Goal: Check status: Check status

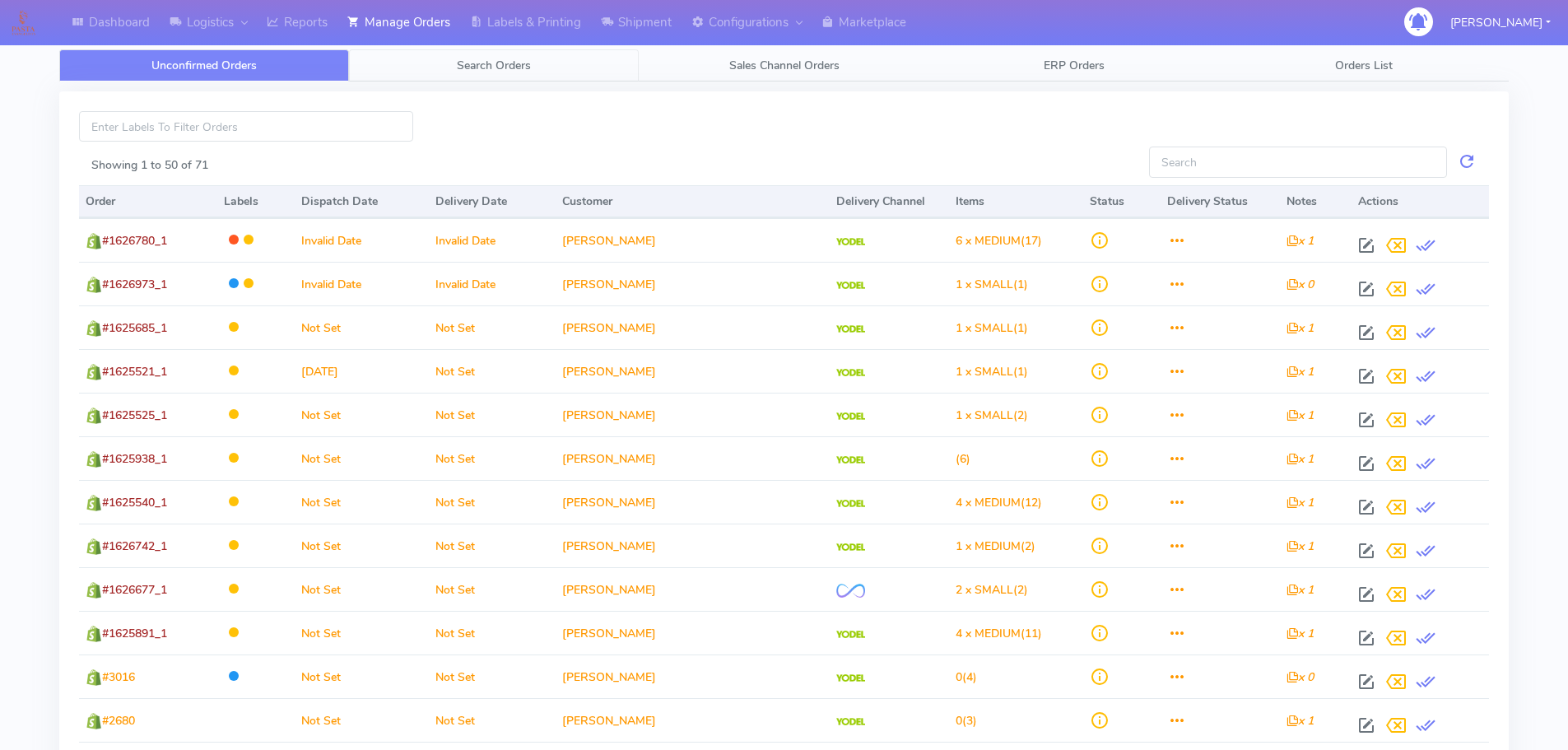
click at [476, 77] on link "Search Orders" at bounding box center [494, 65] width 290 height 33
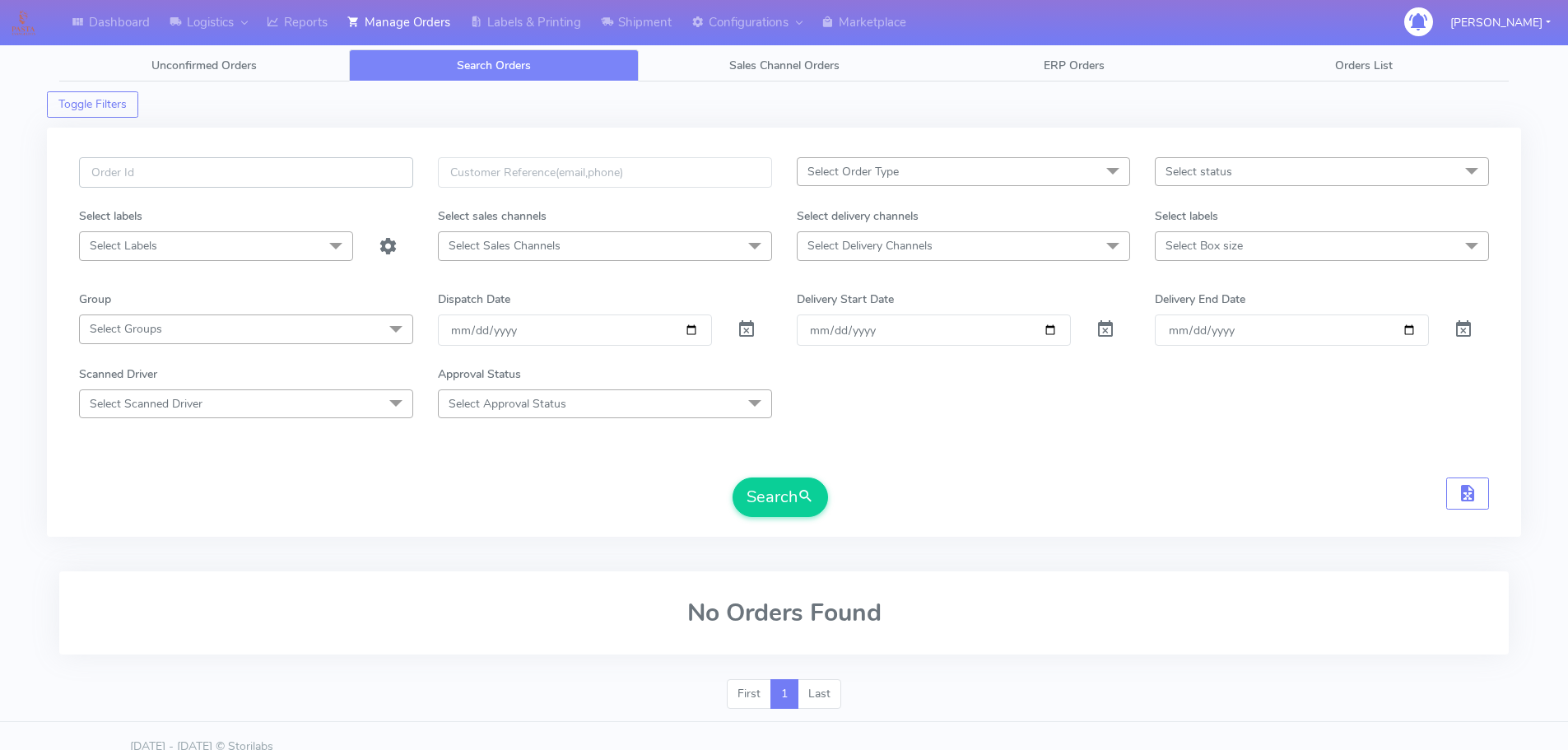
click at [146, 177] on input "text" at bounding box center [246, 172] width 335 height 31
paste input "1625402"
type input "1625402"
click at [743, 326] on span at bounding box center [747, 334] width 20 height 16
click at [761, 504] on button "Search" at bounding box center [781, 497] width 96 height 39
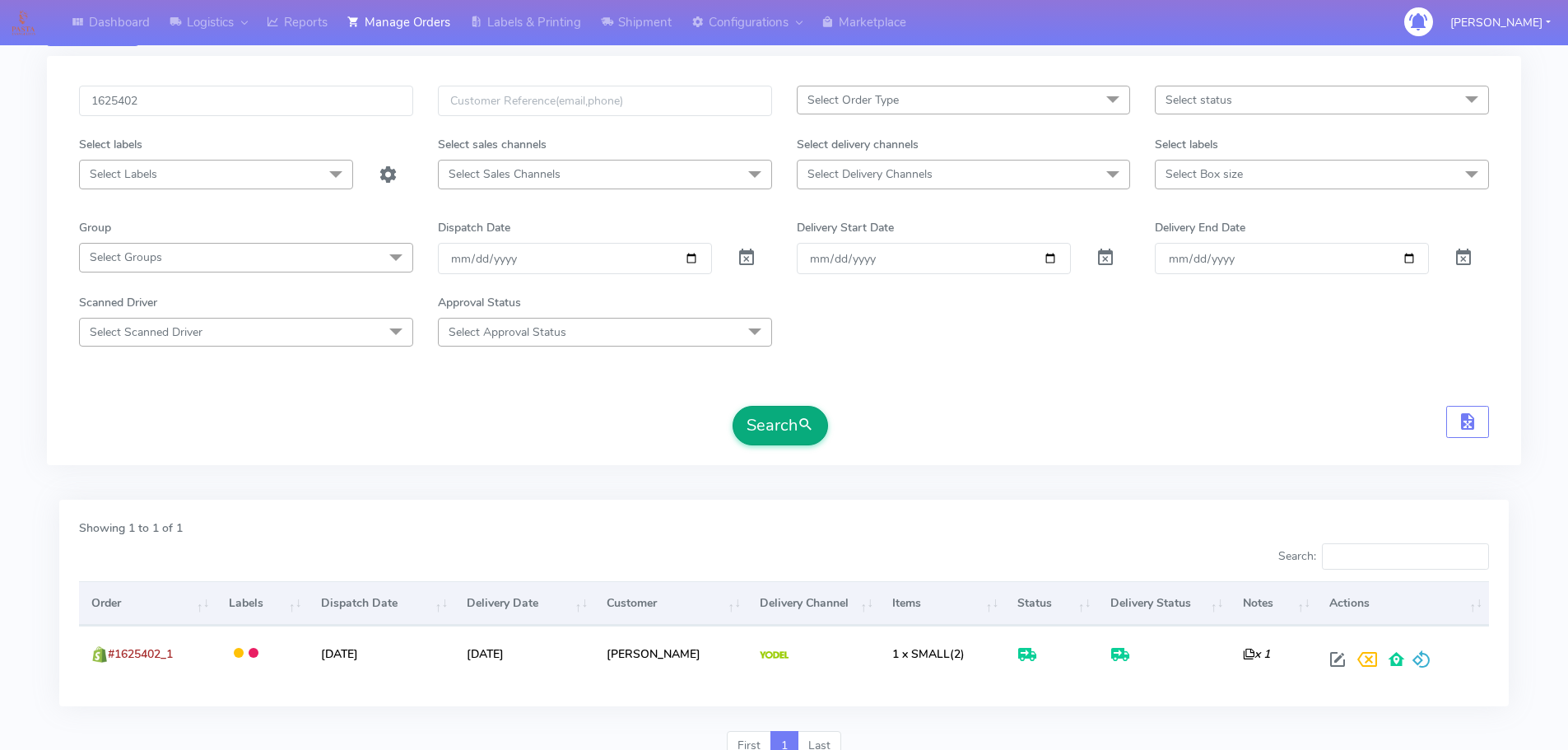
scroll to position [144, 0]
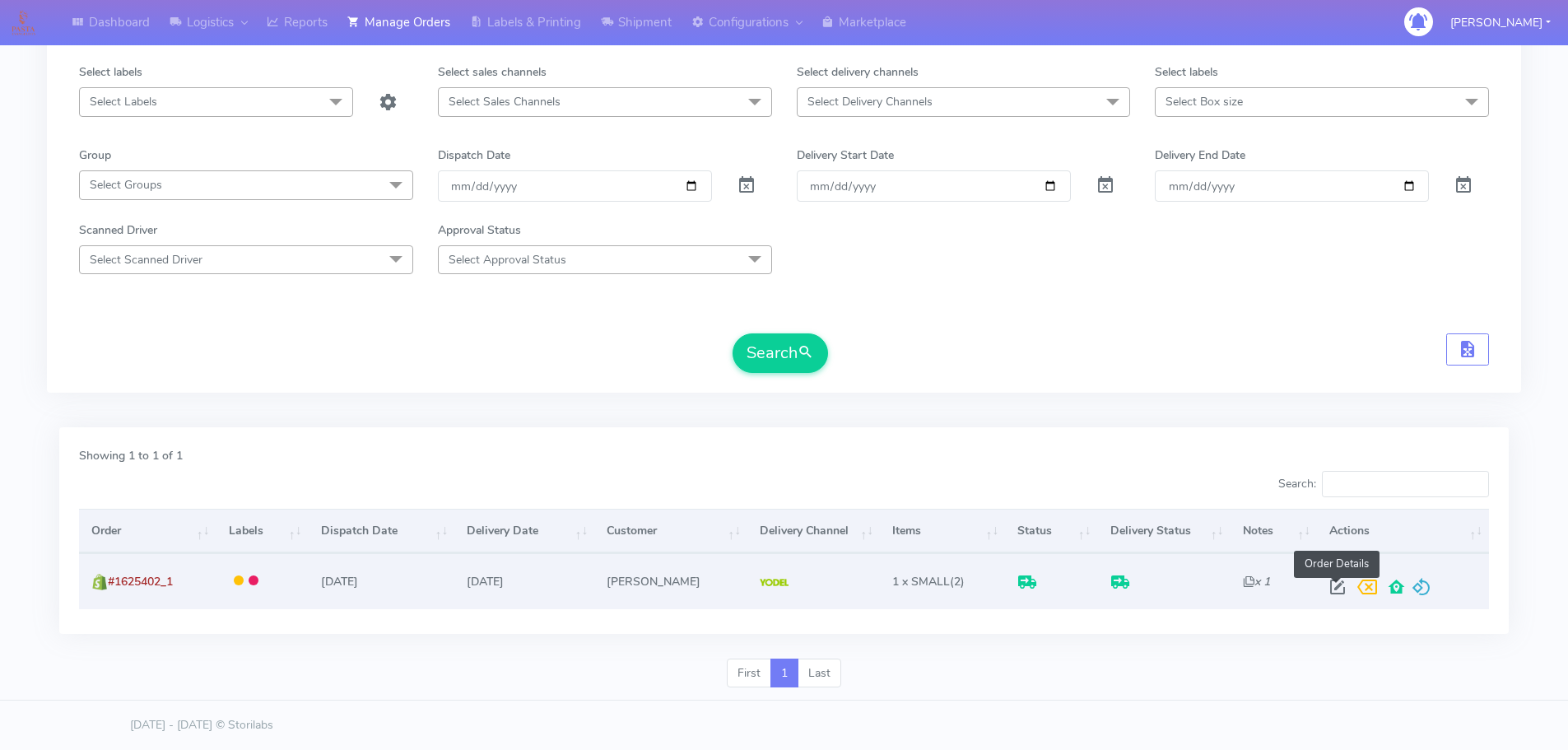
click at [1345, 596] on span at bounding box center [1338, 591] width 30 height 16
select select "5"
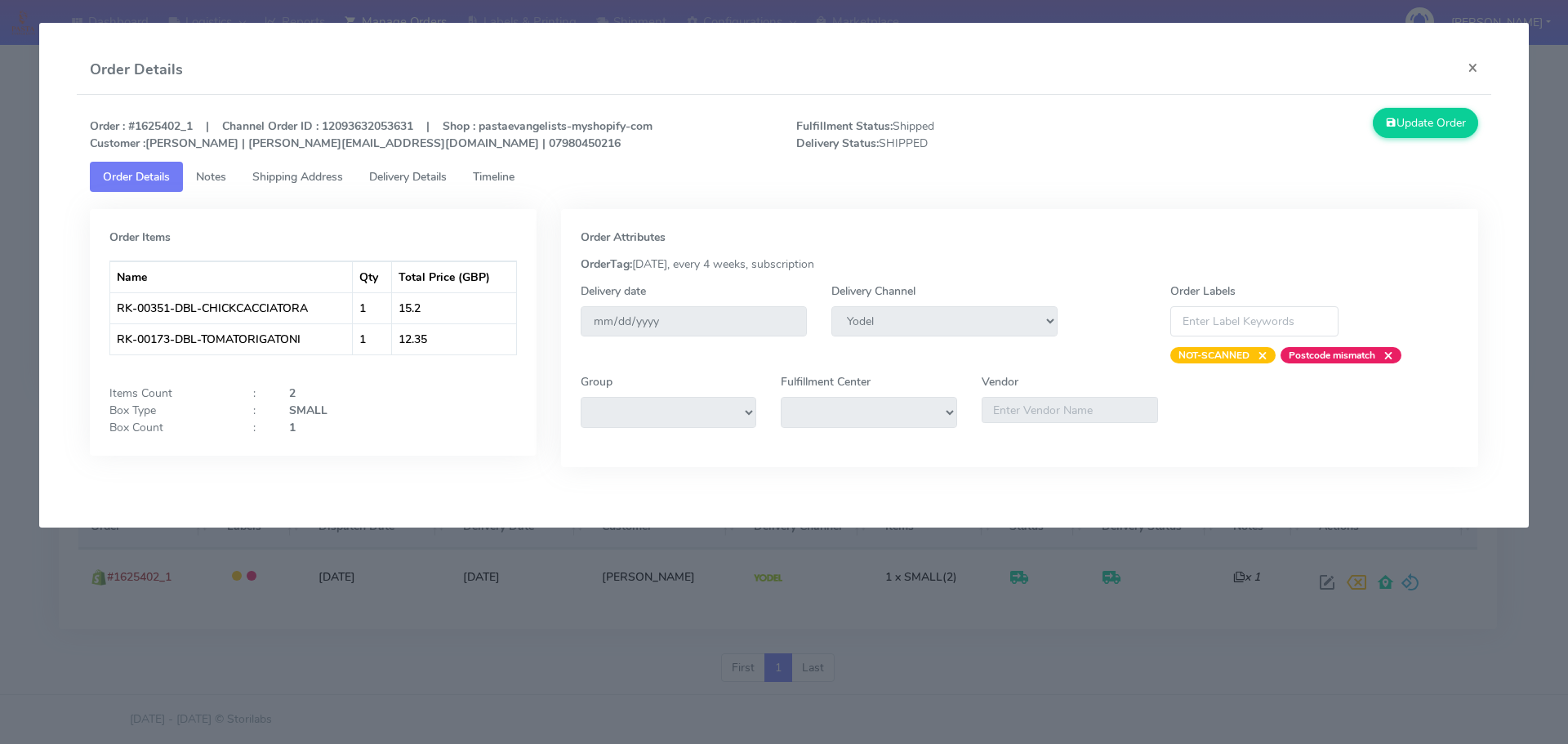
click at [289, 174] on span "Shipping Address" at bounding box center [298, 177] width 91 height 16
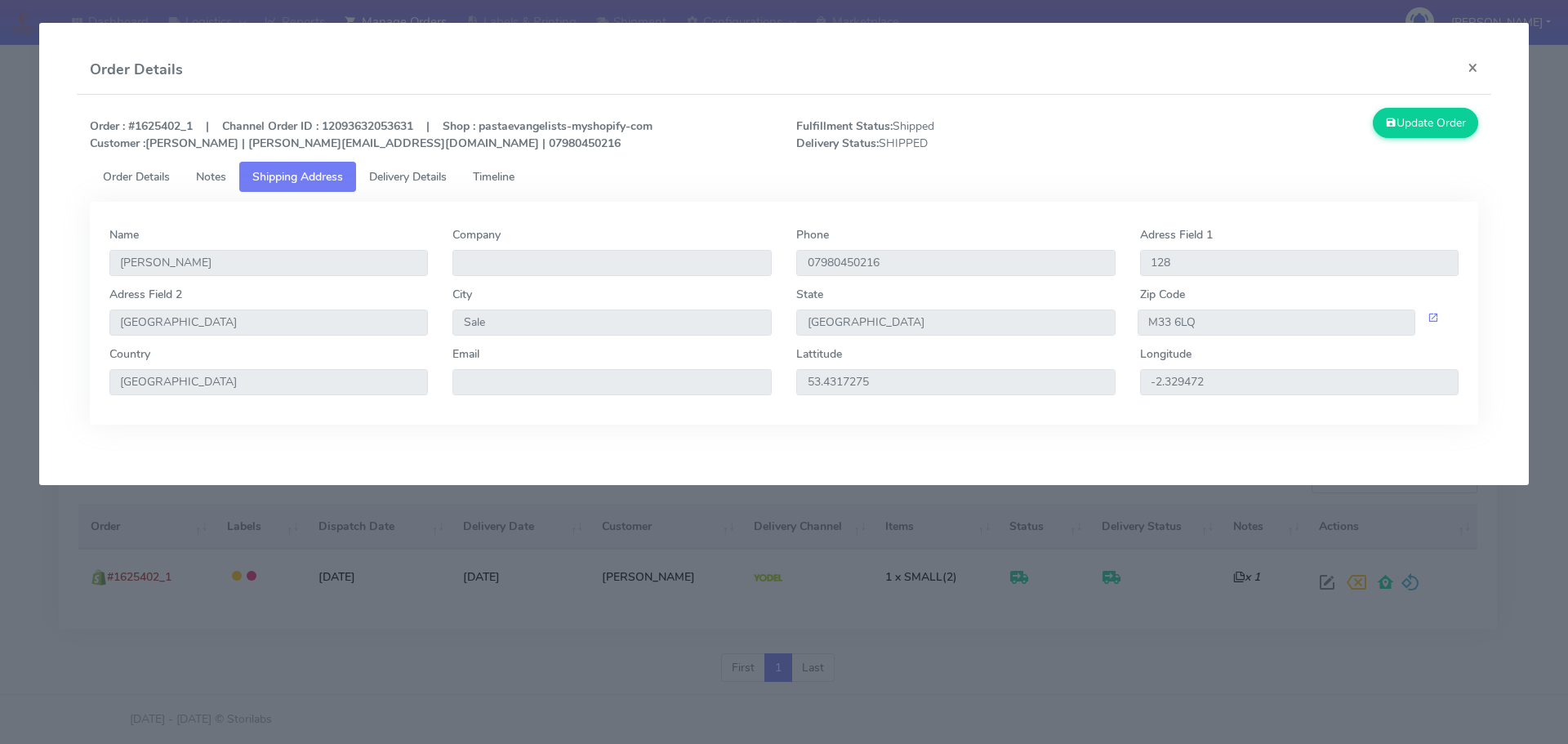
click at [432, 176] on span "Delivery Details" at bounding box center [407, 177] width 77 height 16
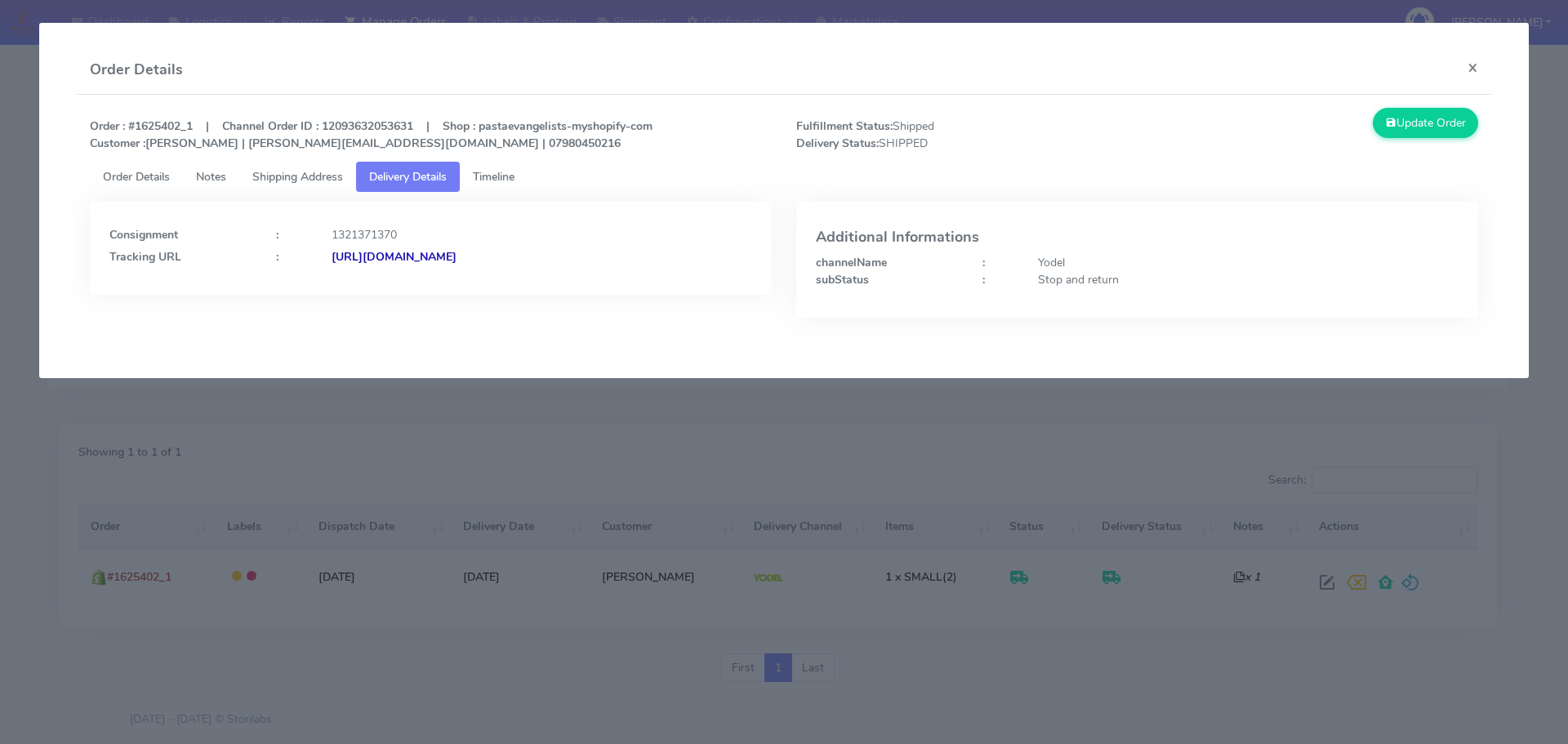
click at [515, 179] on span "Timeline" at bounding box center [493, 177] width 42 height 16
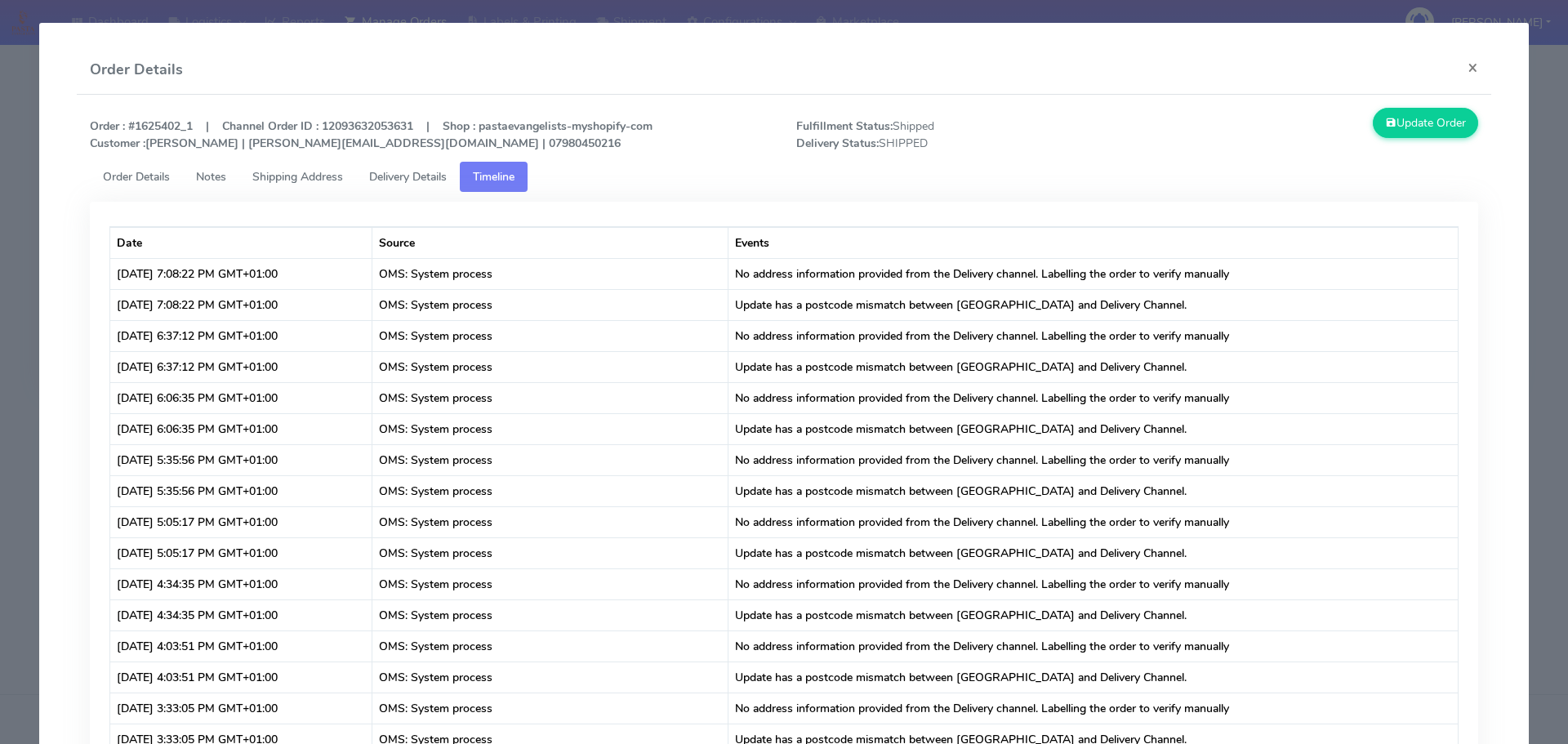
click at [412, 179] on span "Delivery Details" at bounding box center [407, 177] width 77 height 16
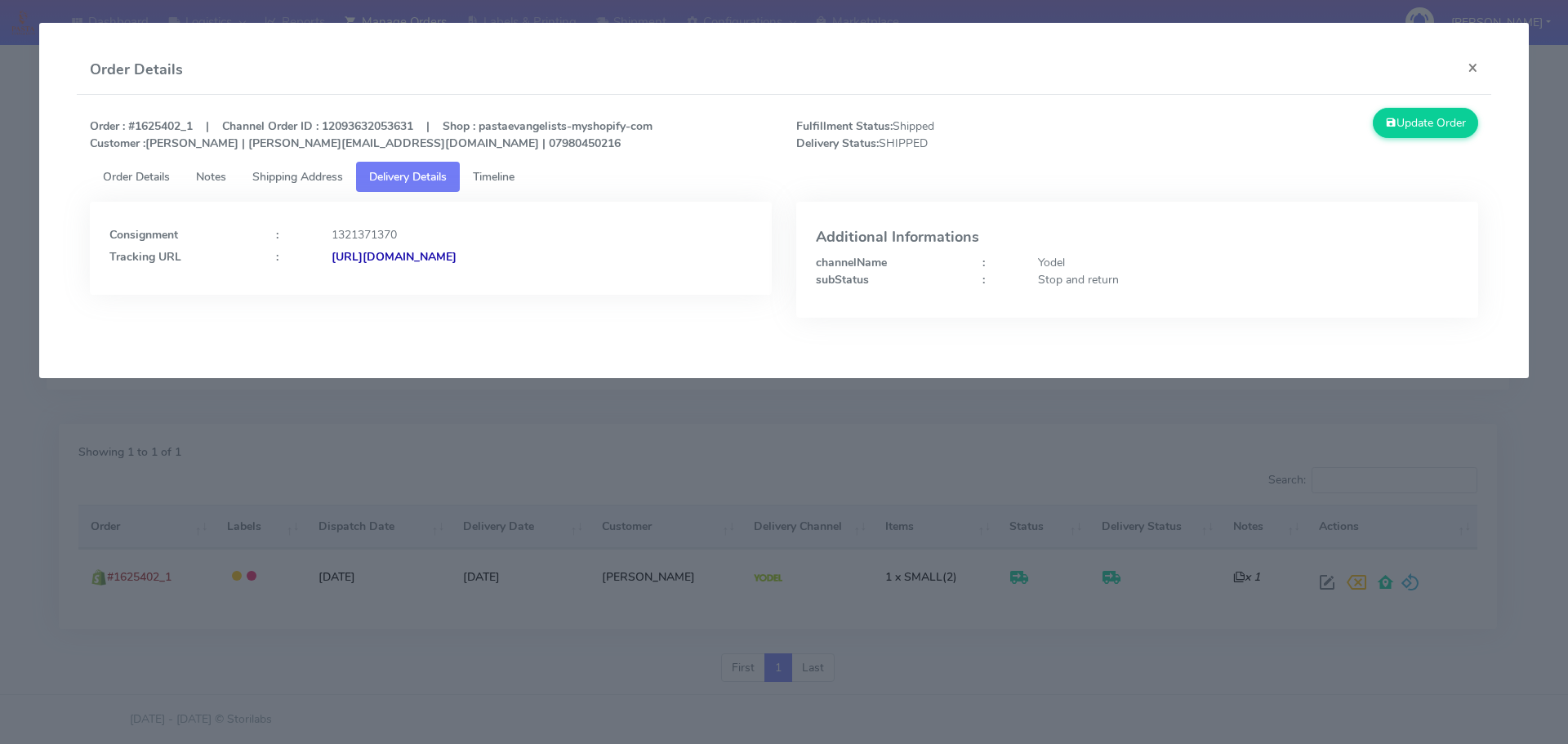
click at [276, 190] on link "Shipping Address" at bounding box center [297, 176] width 116 height 30
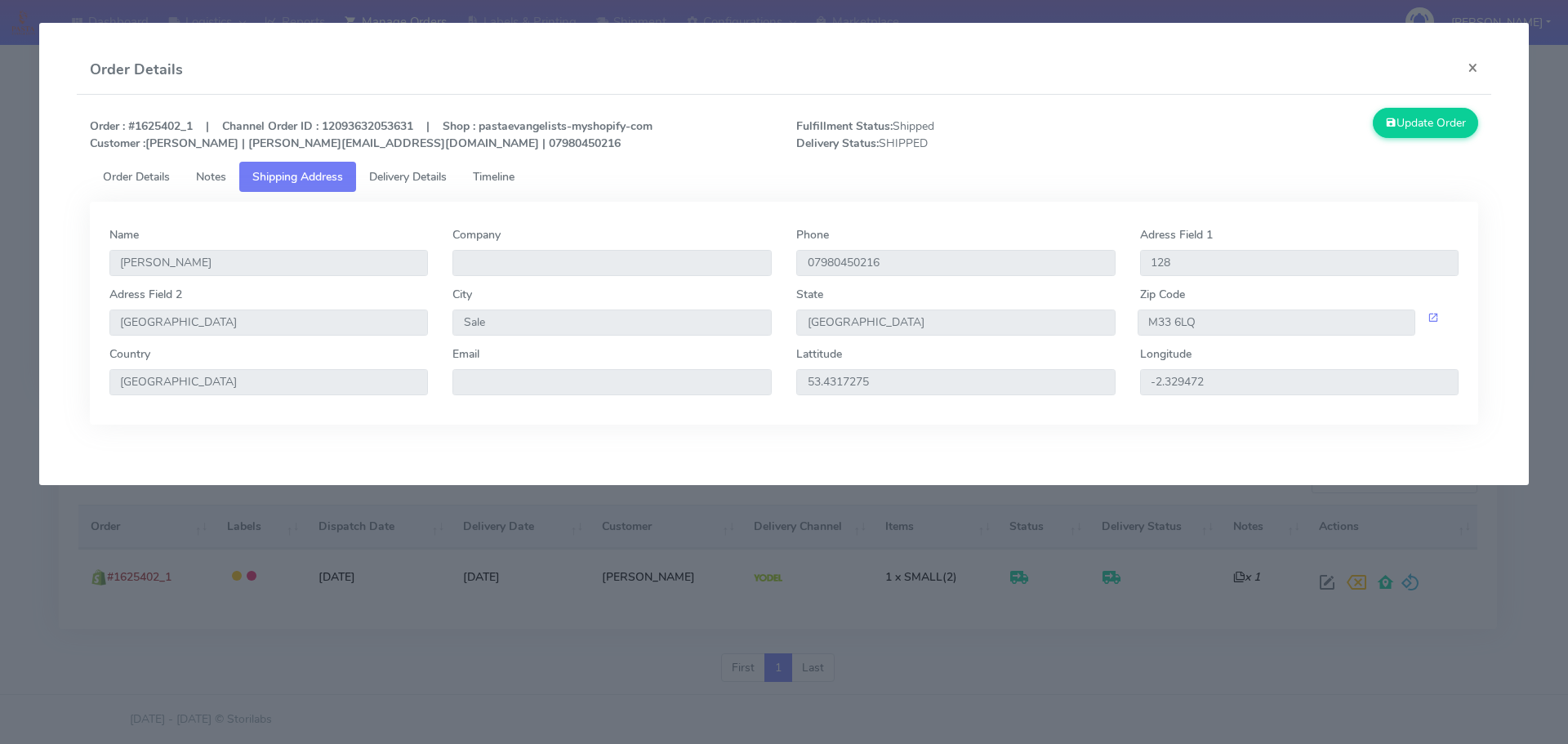
click at [196, 179] on link "Notes" at bounding box center [211, 176] width 57 height 30
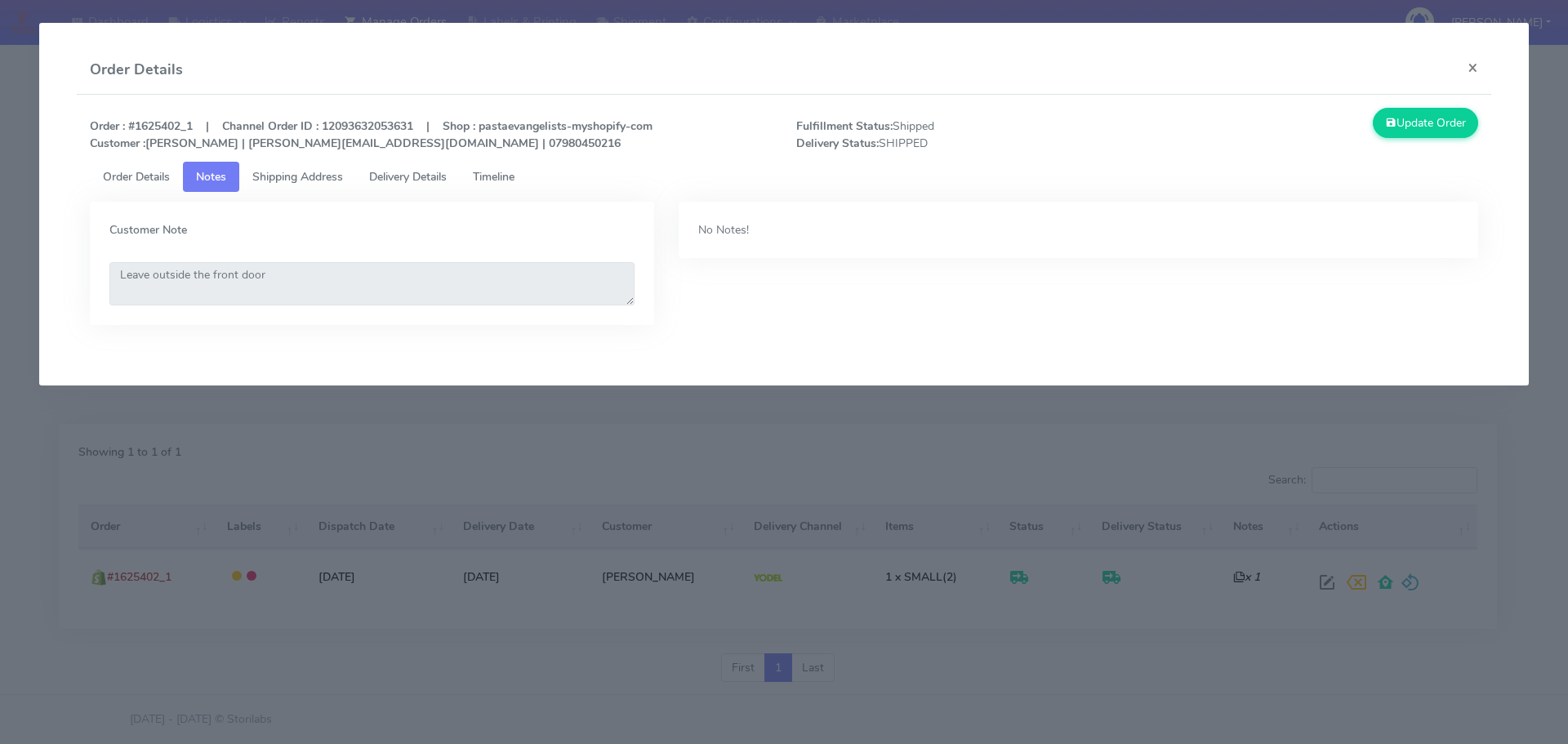
click at [398, 173] on span "Delivery Details" at bounding box center [407, 177] width 77 height 16
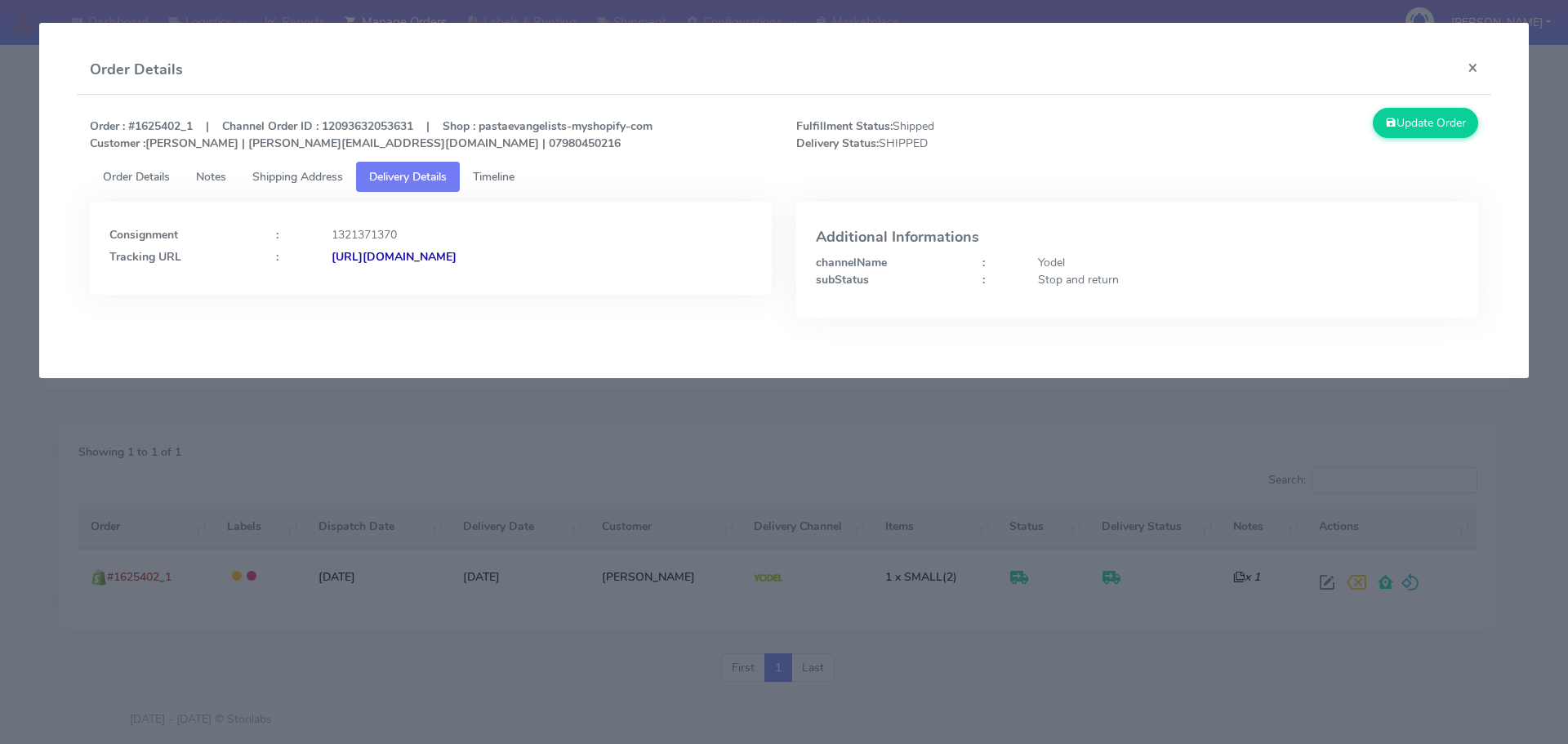
click at [456, 256] on strong "[URL][DOMAIN_NAME]" at bounding box center [394, 256] width 125 height 16
click at [1476, 76] on button "×" at bounding box center [1473, 68] width 37 height 43
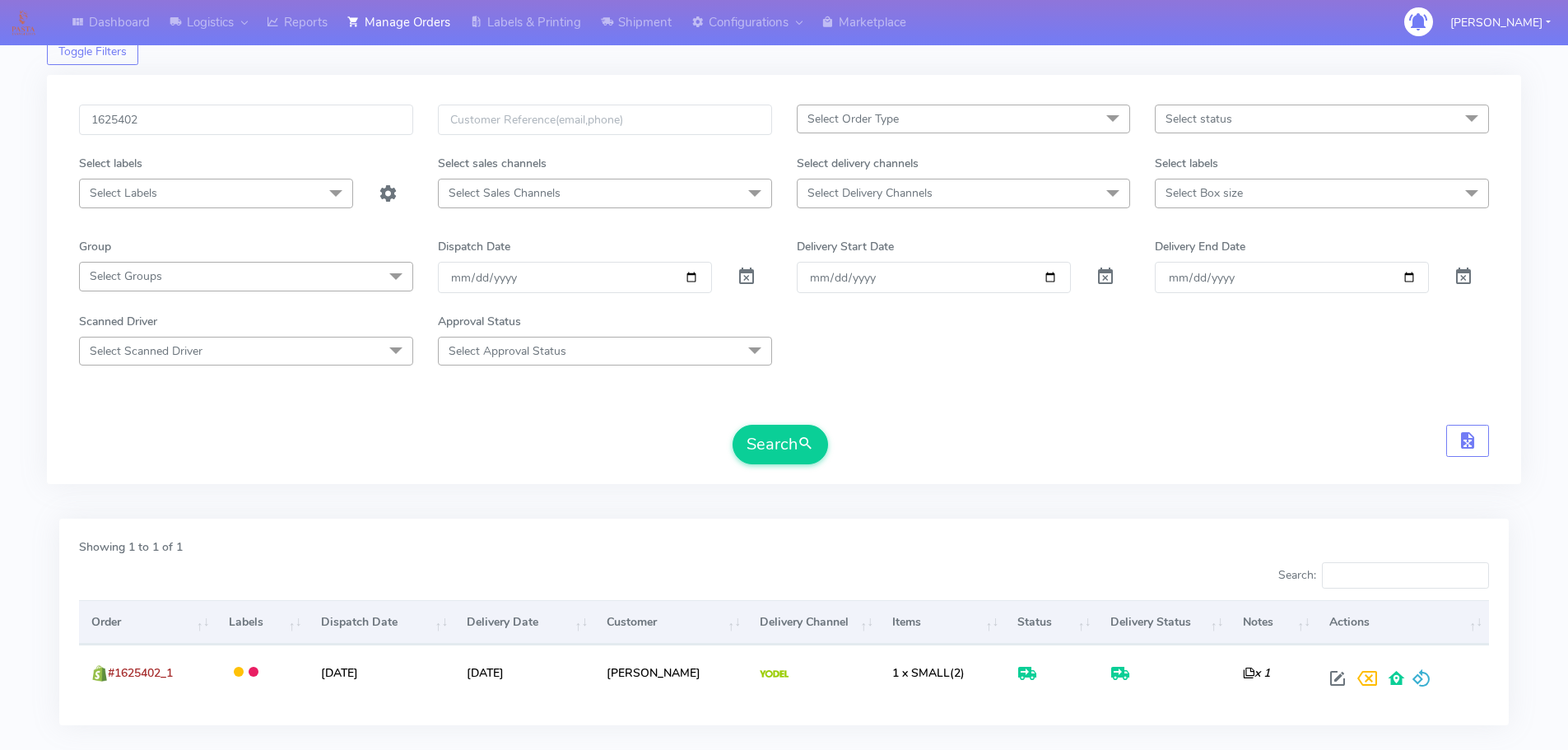
scroll to position [0, 0]
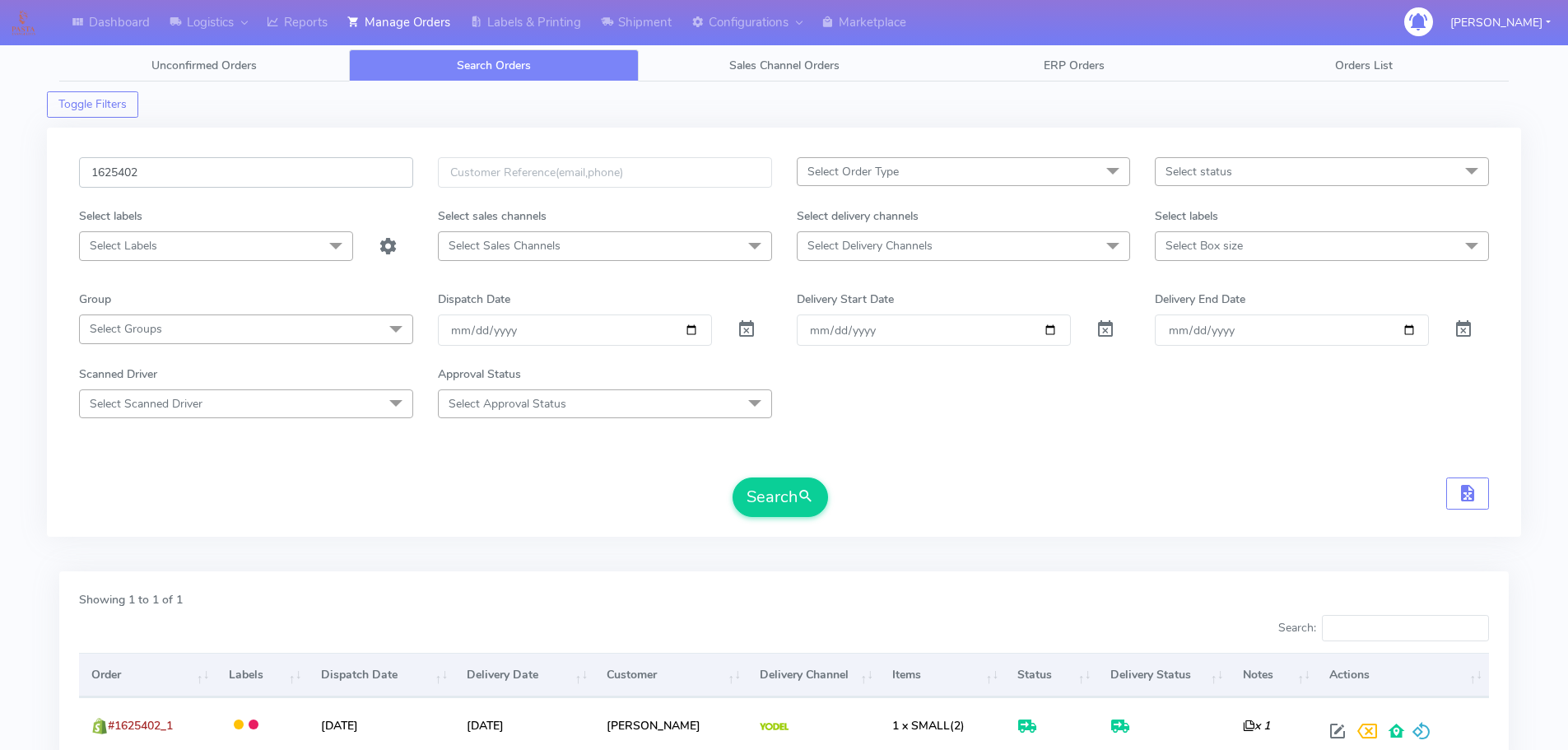
click at [194, 177] on input "1625402" at bounding box center [246, 172] width 335 height 31
paste input "397"
type input "1625397"
click at [753, 500] on button "Search" at bounding box center [781, 497] width 96 height 39
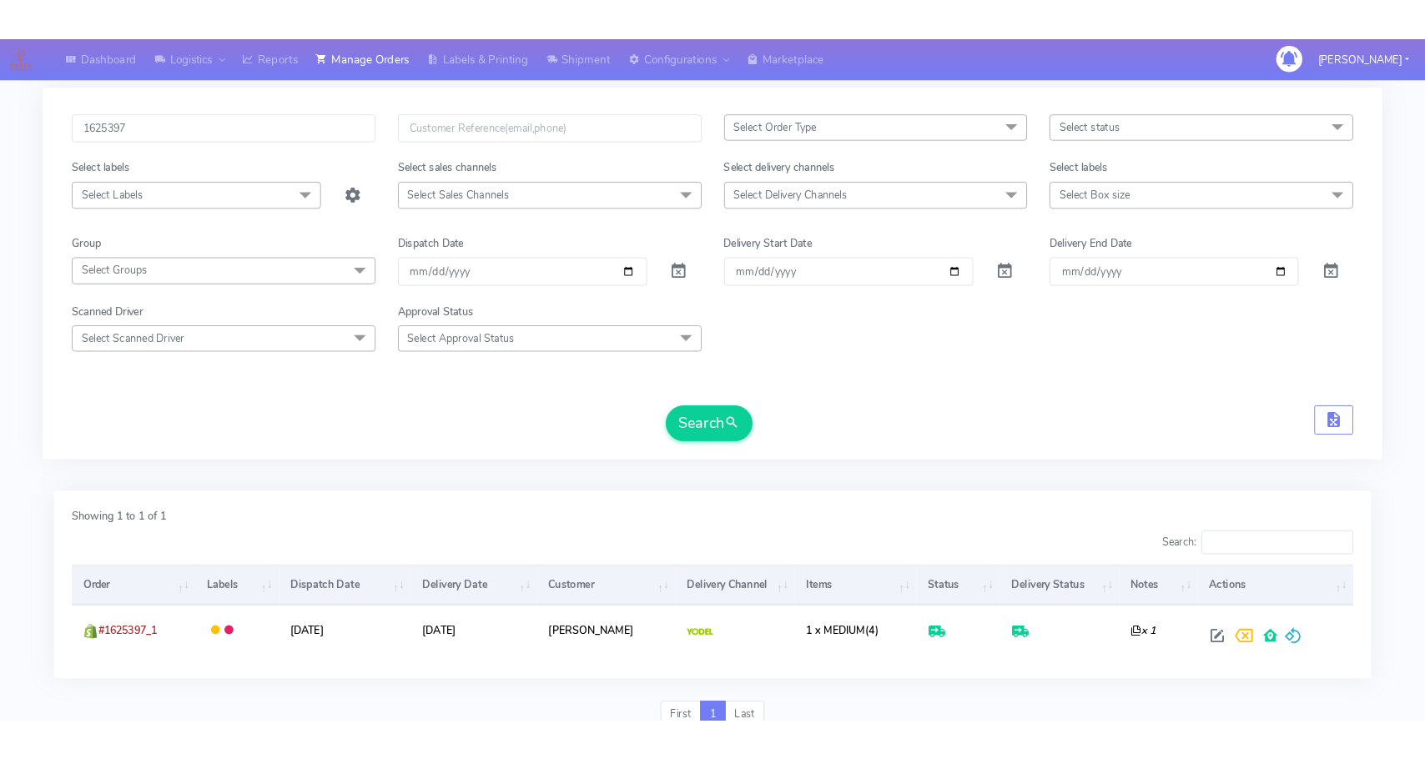
scroll to position [146, 0]
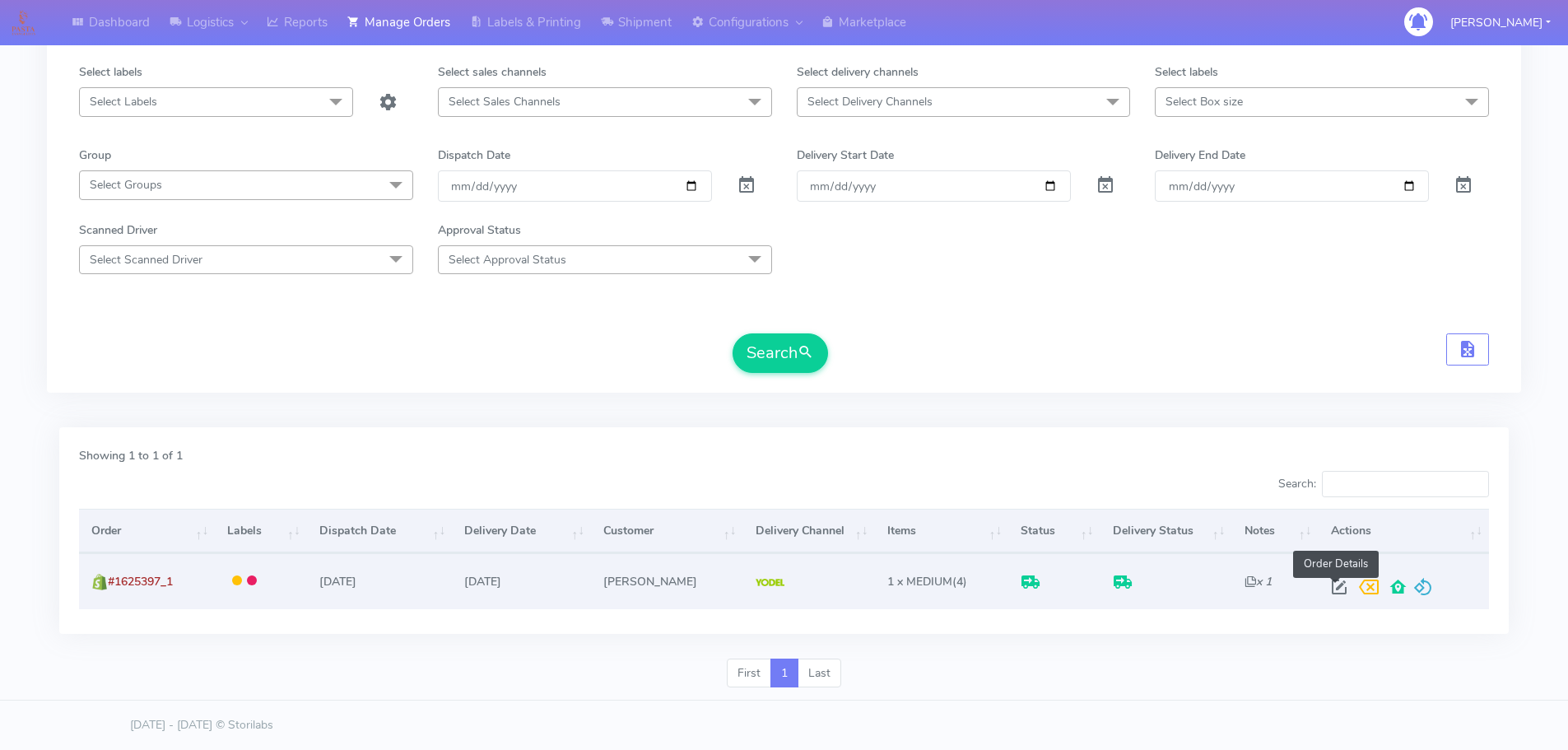
click at [1339, 587] on span at bounding box center [1340, 591] width 30 height 16
select select "5"
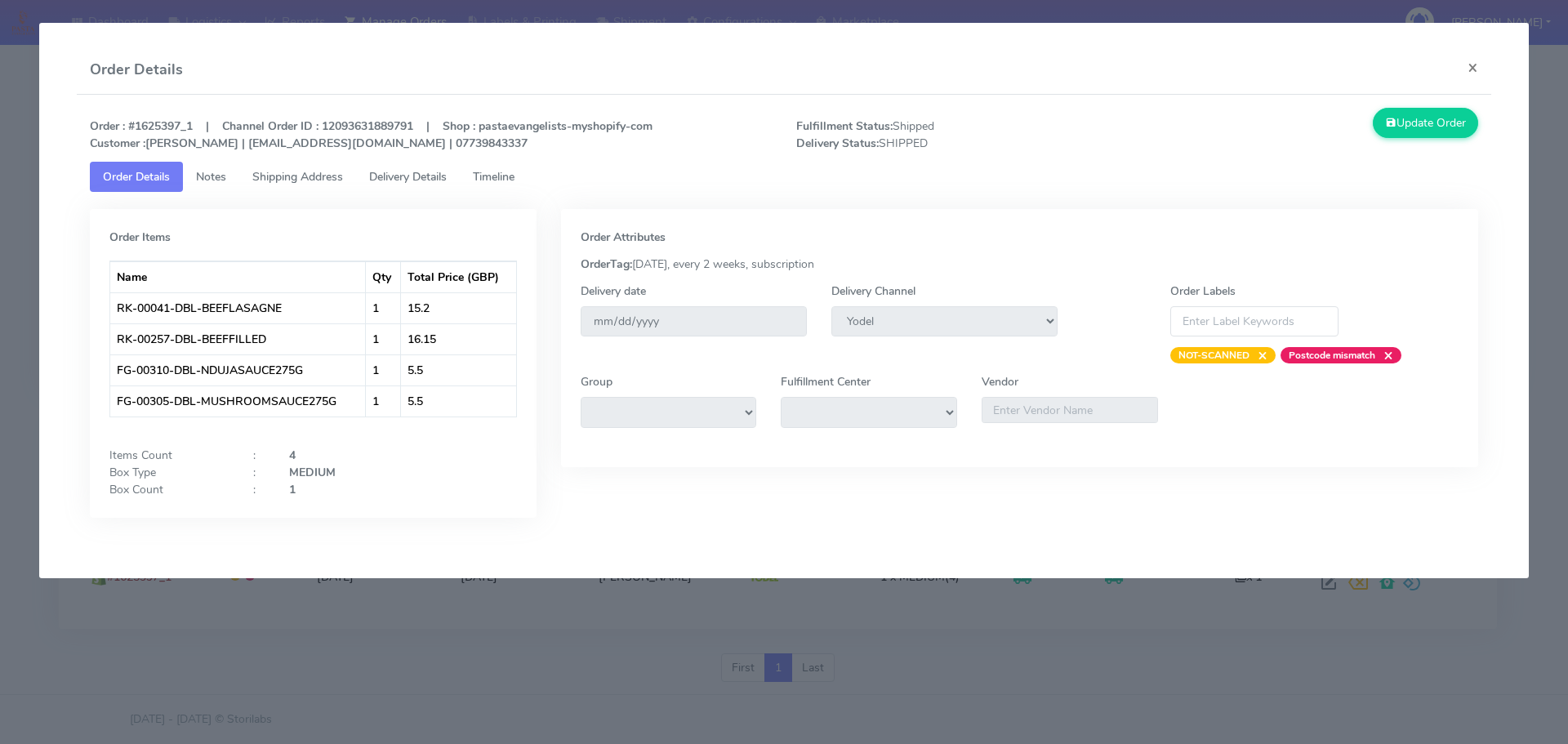
click at [436, 177] on span "Delivery Details" at bounding box center [407, 177] width 77 height 16
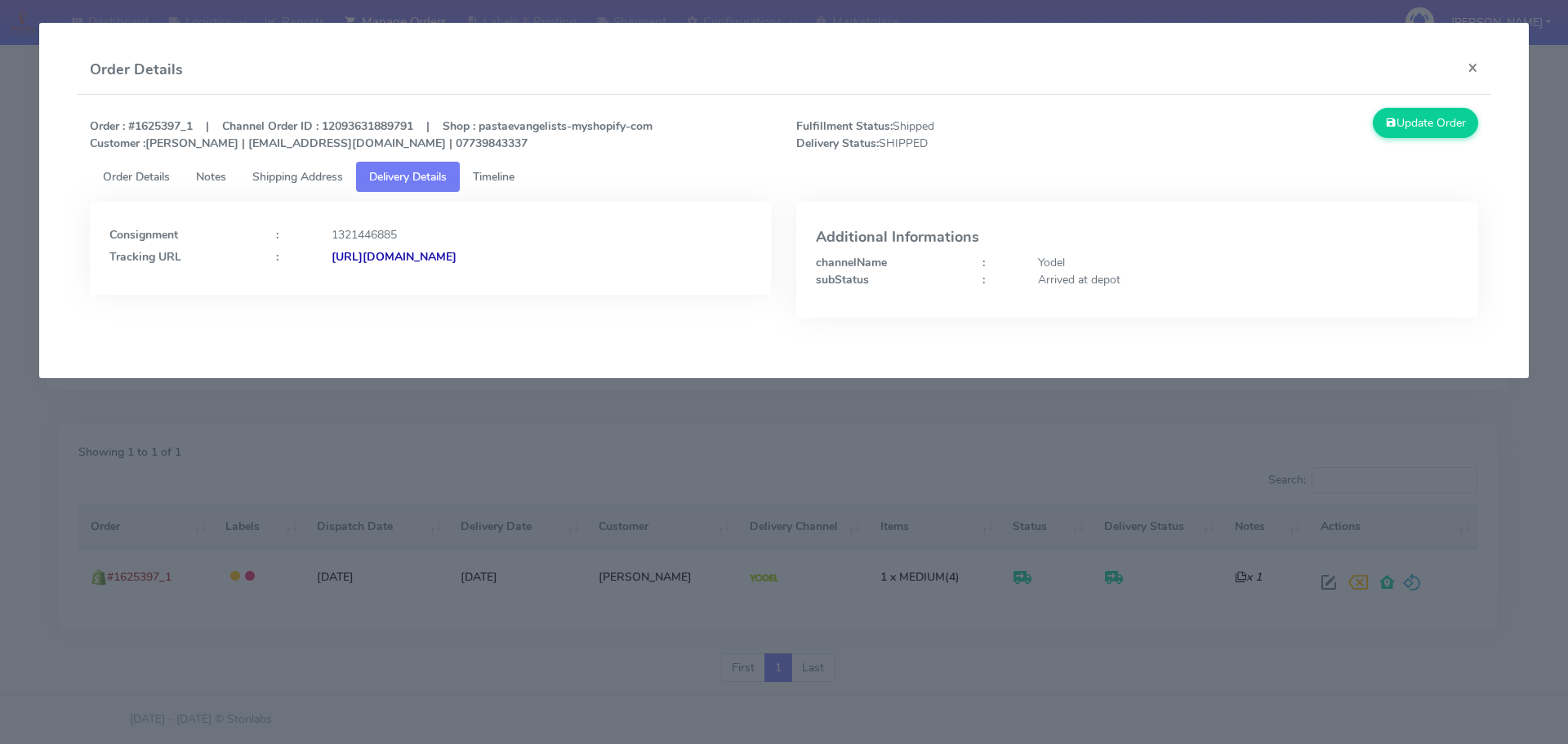
click at [430, 262] on strong "[URL][DOMAIN_NAME]" at bounding box center [394, 256] width 125 height 16
click at [143, 125] on strong "Order : #1625397_1 | Channel Order ID : 12093631889791 | Shop : pastaevangelist…" at bounding box center [371, 134] width 563 height 32
click at [156, 124] on strong "Order : #1625397_1 | Channel Order ID : 12093631889791 | Shop : pastaevangelist…" at bounding box center [371, 134] width 563 height 32
drag, startPoint x: 136, startPoint y: 126, endPoint x: 183, endPoint y: 130, distance: 47.2
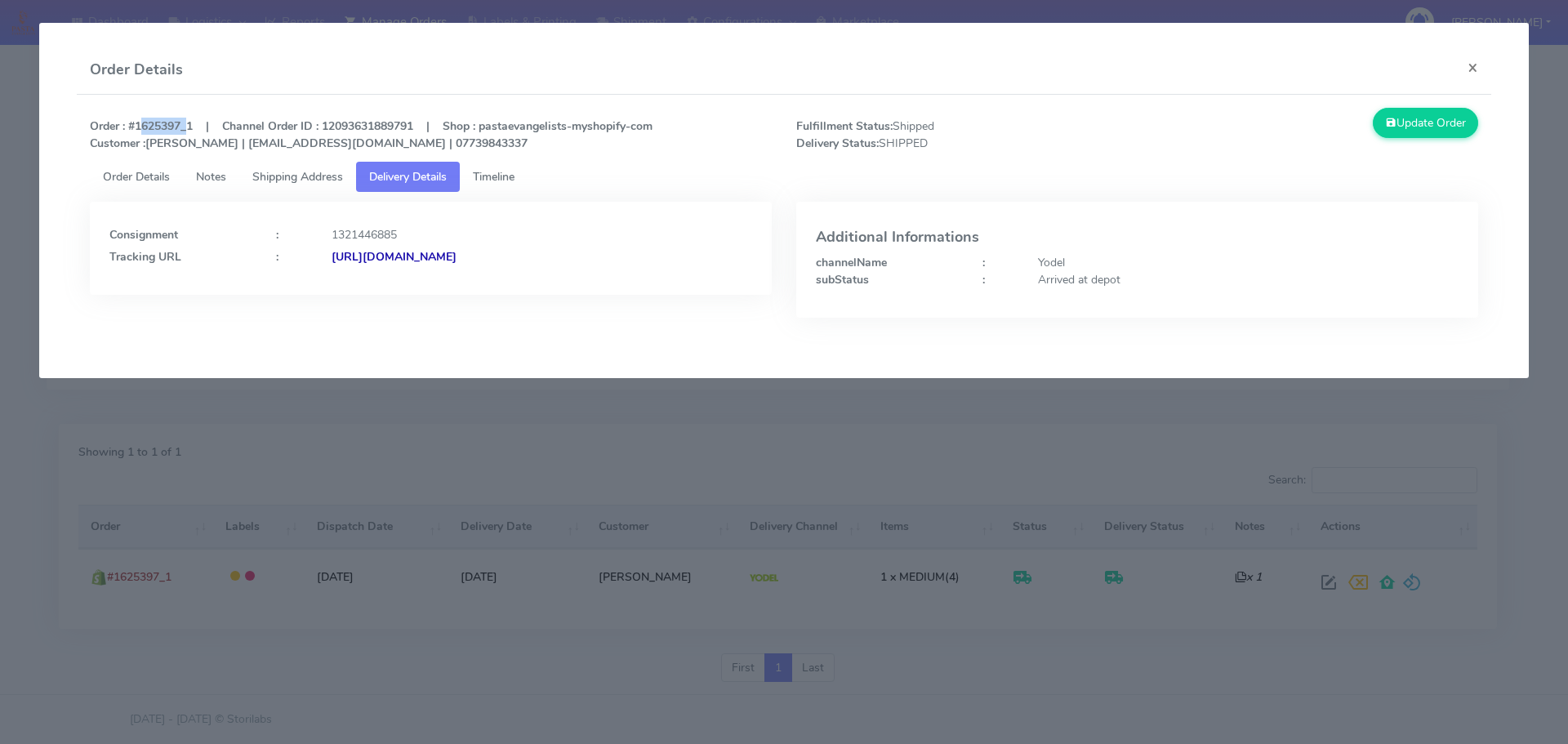
click at [183, 130] on strong "Order : #1625397_1 | Channel Order ID : 12093631889791 | Shop : pastaevangelist…" at bounding box center [371, 134] width 563 height 32
copy strong "1625397"
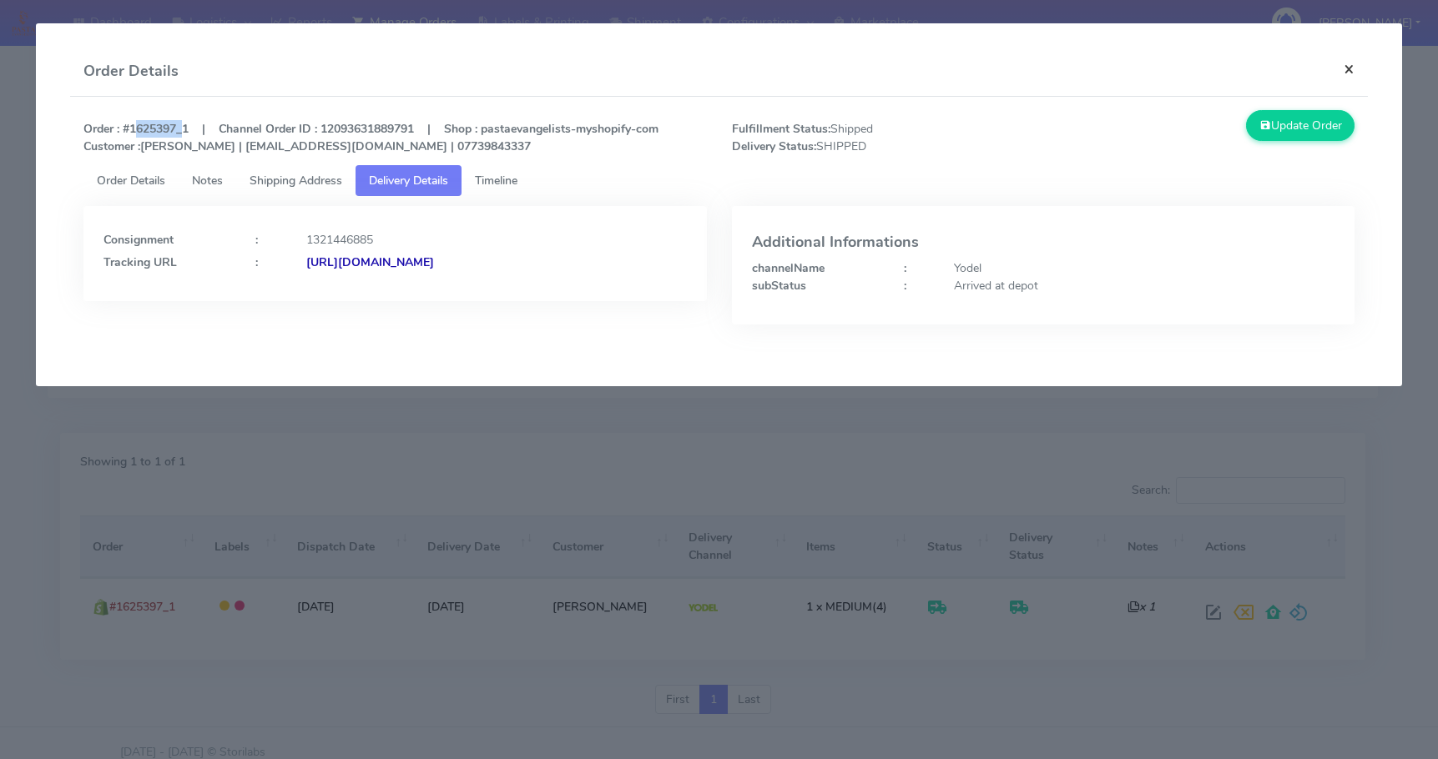
click at [1349, 70] on button "×" at bounding box center [1349, 69] width 38 height 44
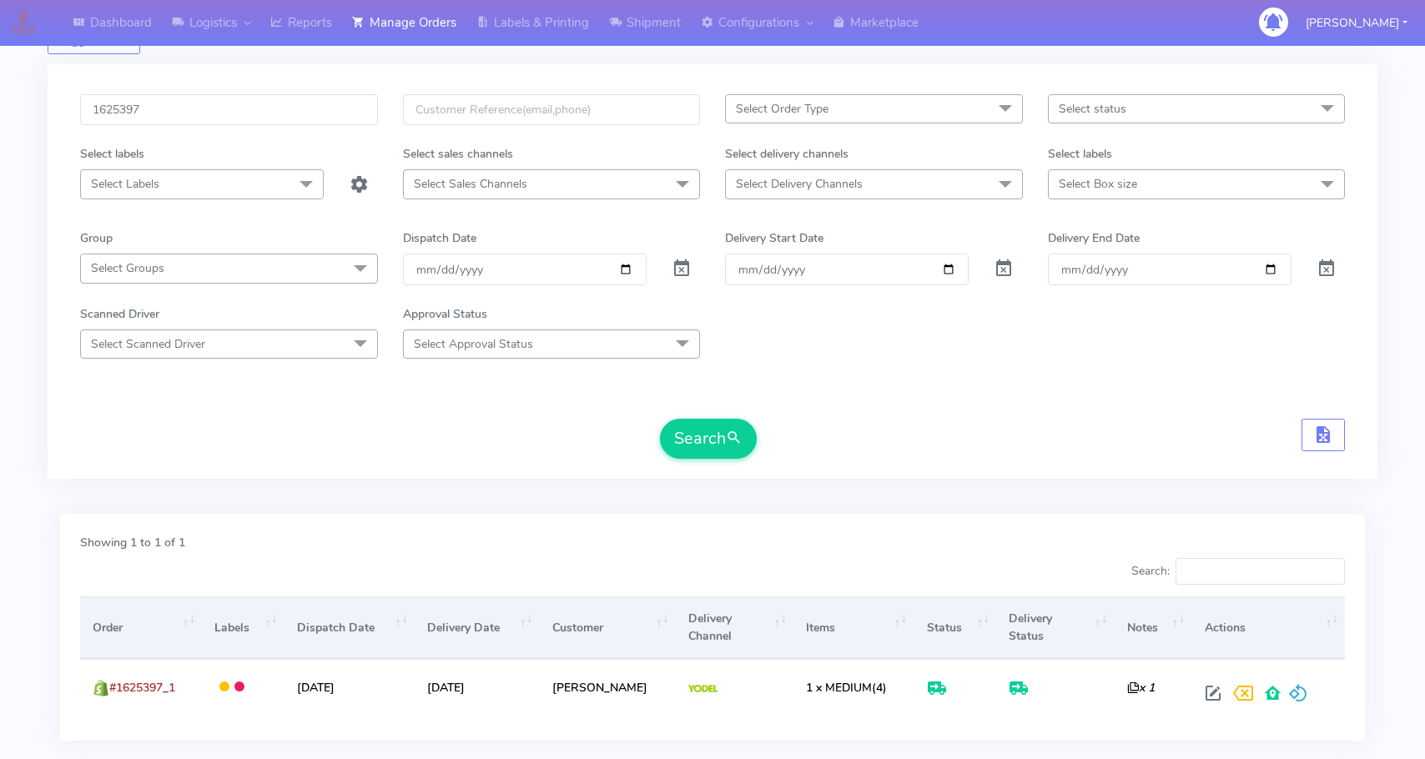
scroll to position [0, 0]
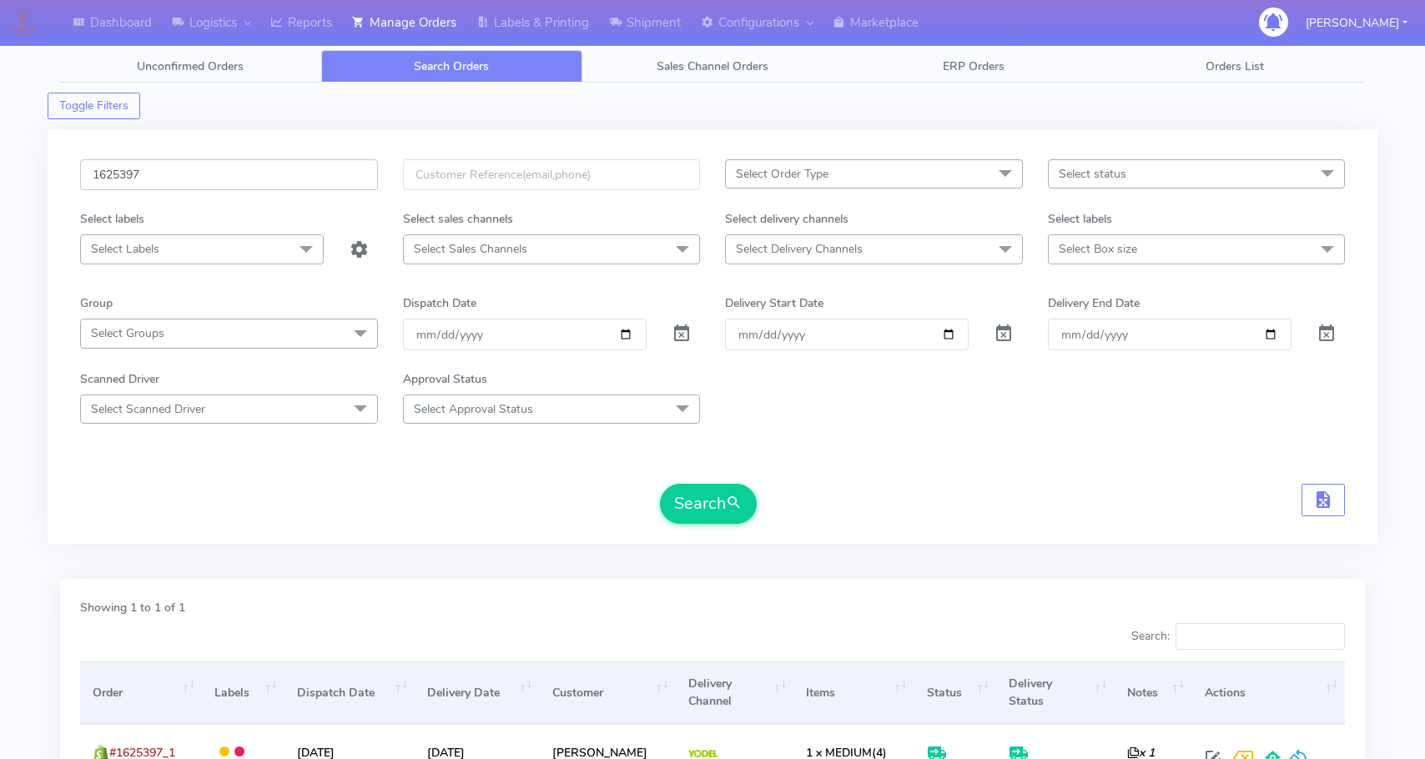
click at [162, 172] on input "1625397" at bounding box center [229, 174] width 298 height 31
paste input "065"
type input "1625065"
click at [690, 509] on button "Search" at bounding box center [708, 504] width 97 height 40
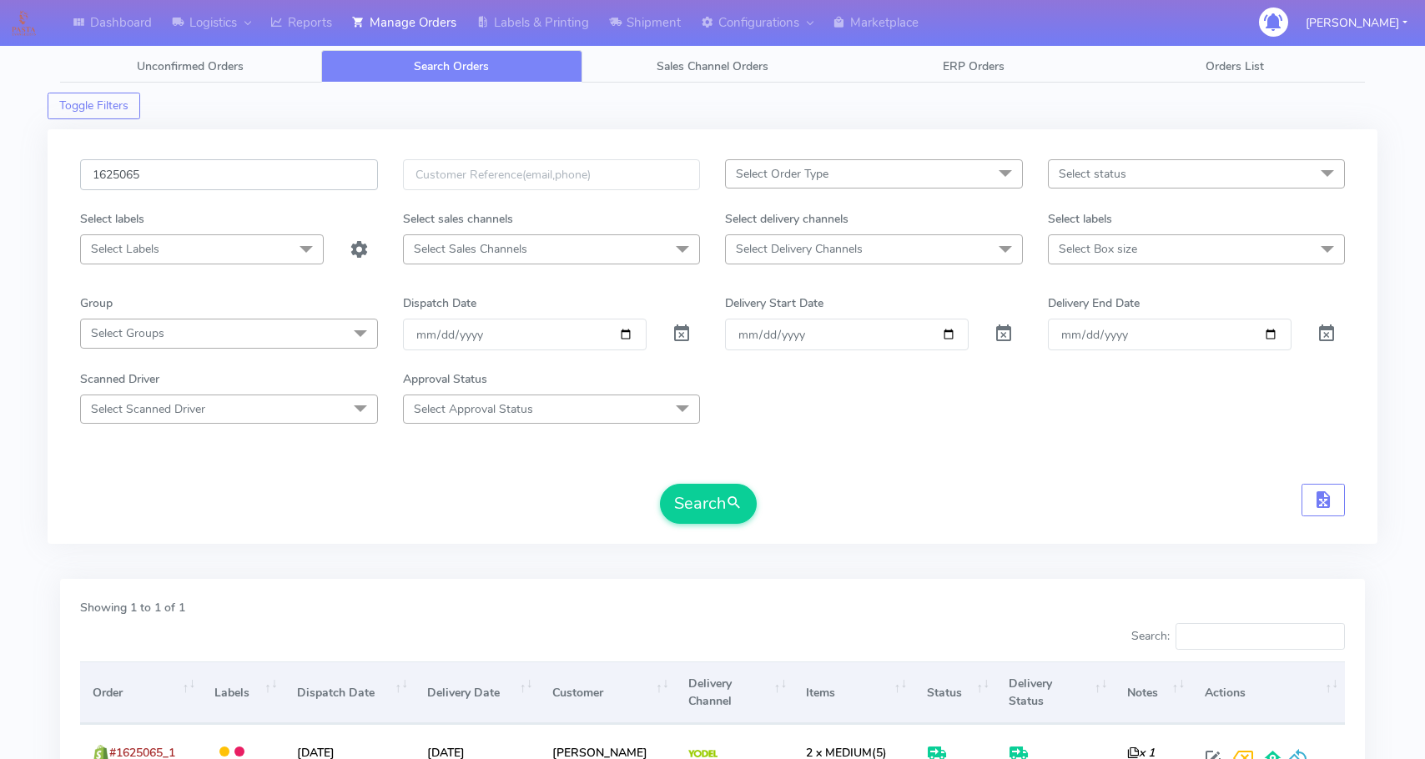
click at [219, 173] on input "1625065" at bounding box center [229, 174] width 298 height 31
click at [708, 503] on button "Search" at bounding box center [708, 504] width 97 height 40
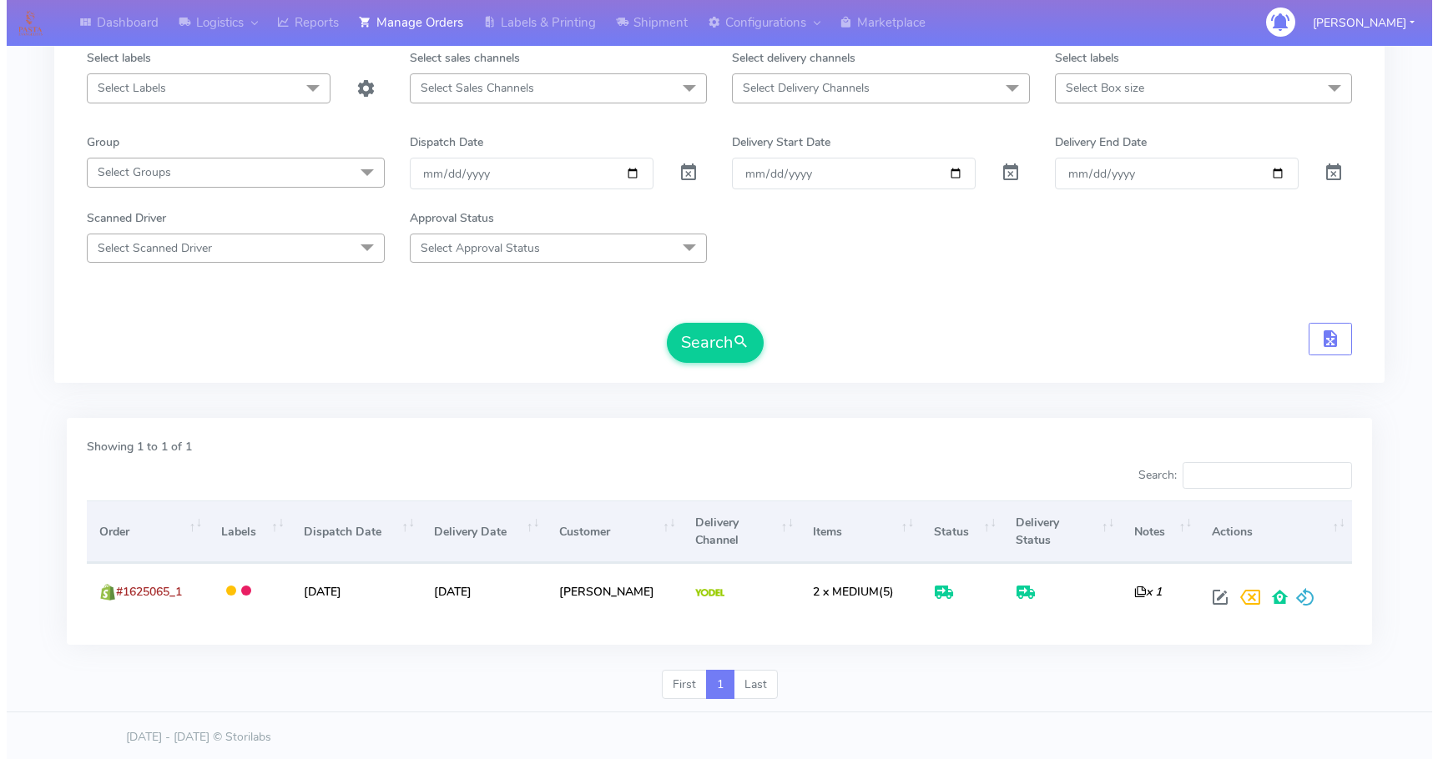
scroll to position [164, 0]
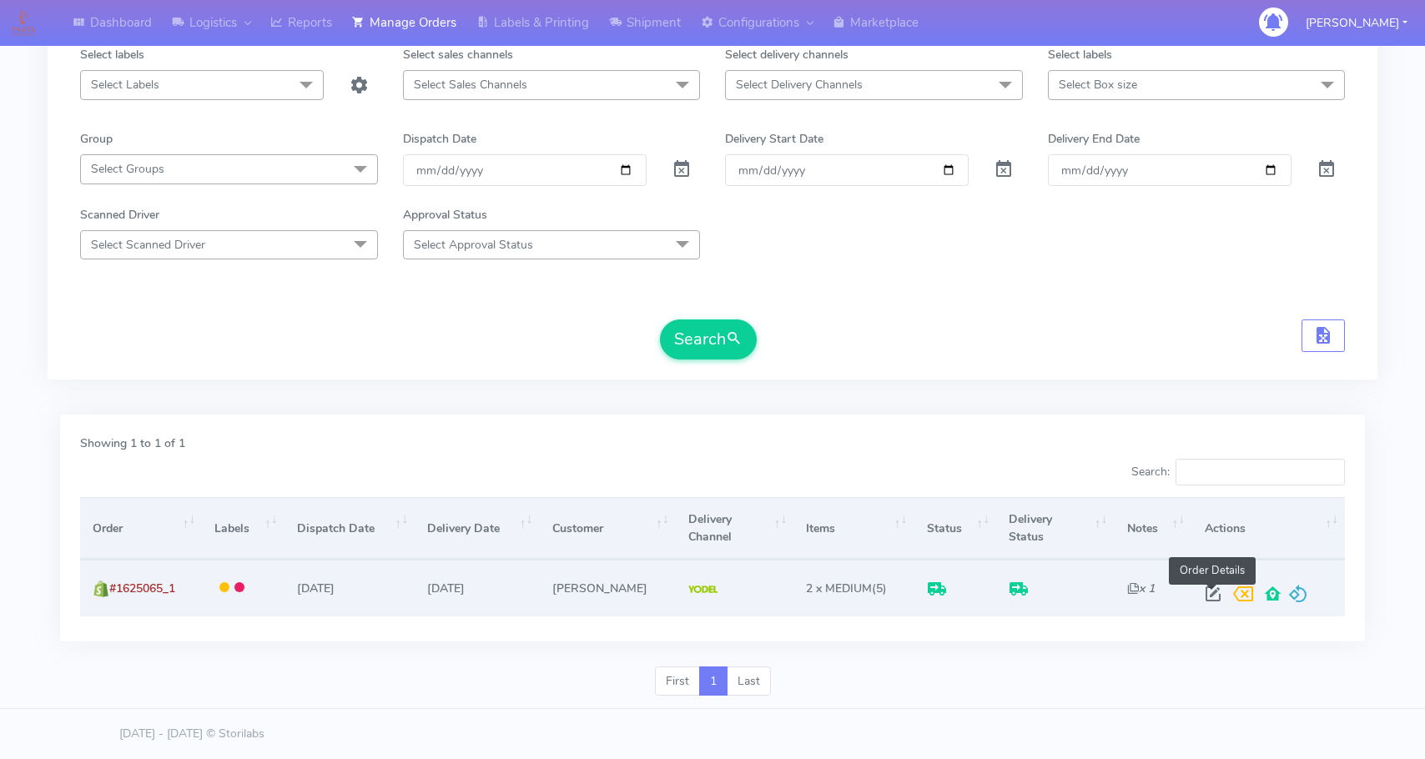
click at [1207, 596] on span at bounding box center [1213, 598] width 30 height 16
select select "5"
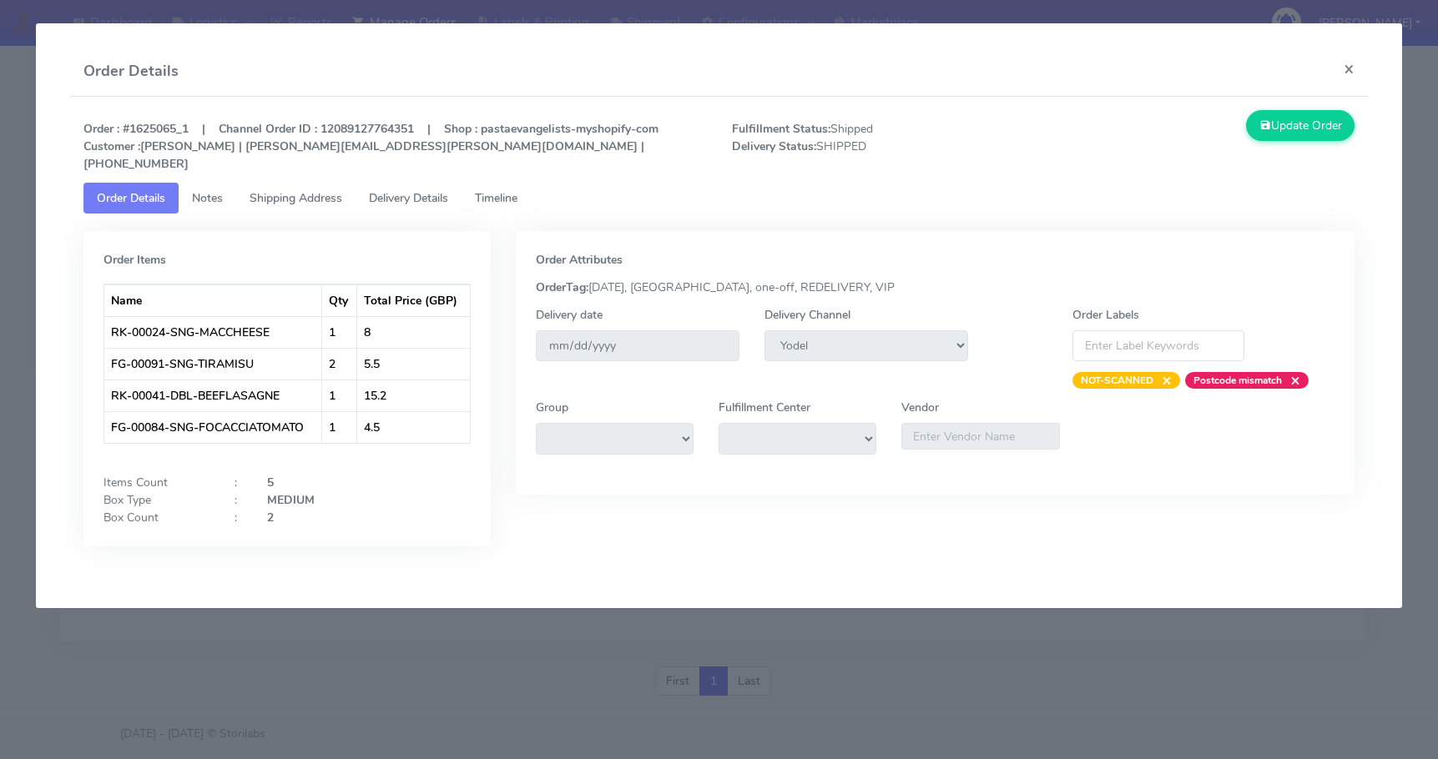
click at [396, 190] on span "Delivery Details" at bounding box center [408, 198] width 79 height 16
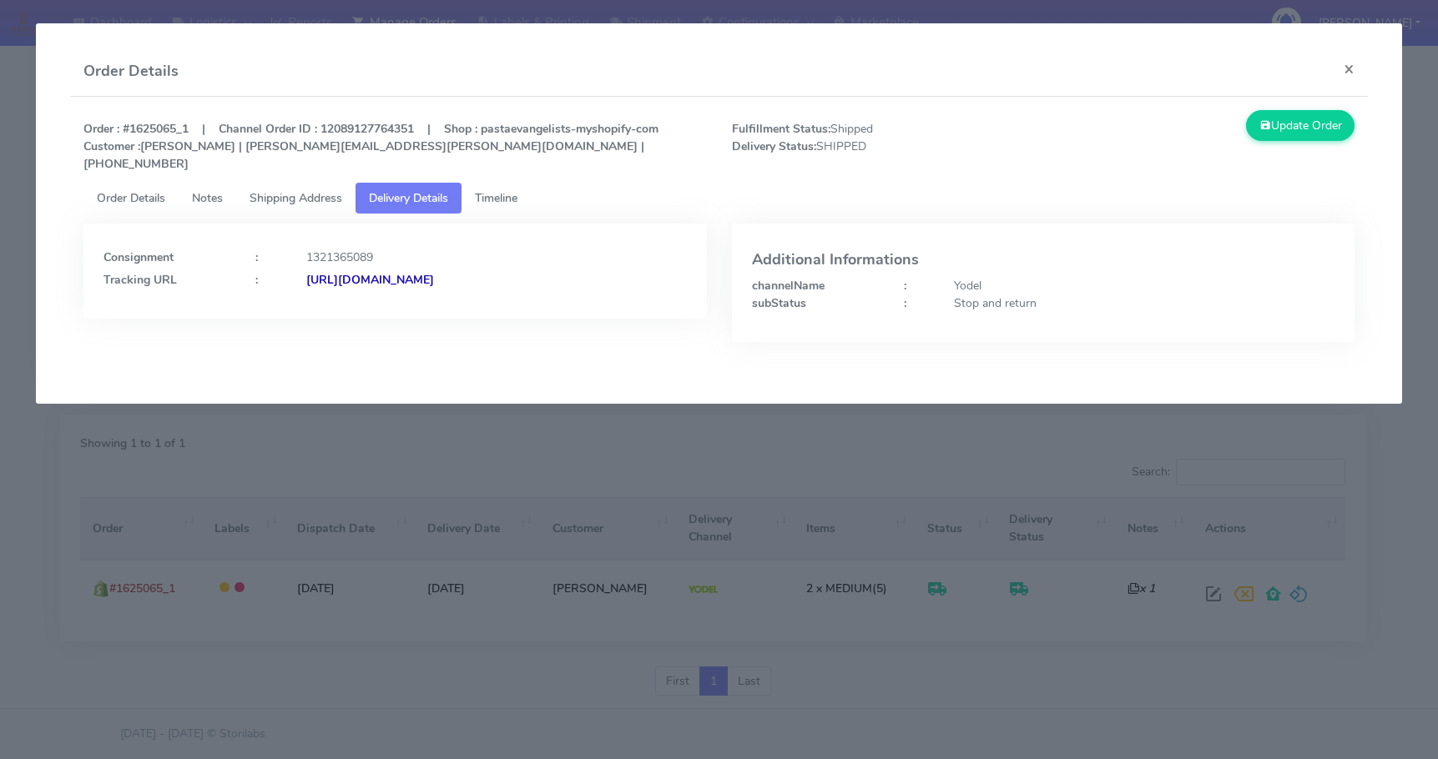
click at [434, 272] on strong "[URL][DOMAIN_NAME]" at bounding box center [370, 280] width 128 height 16
